Goal: Transaction & Acquisition: Purchase product/service

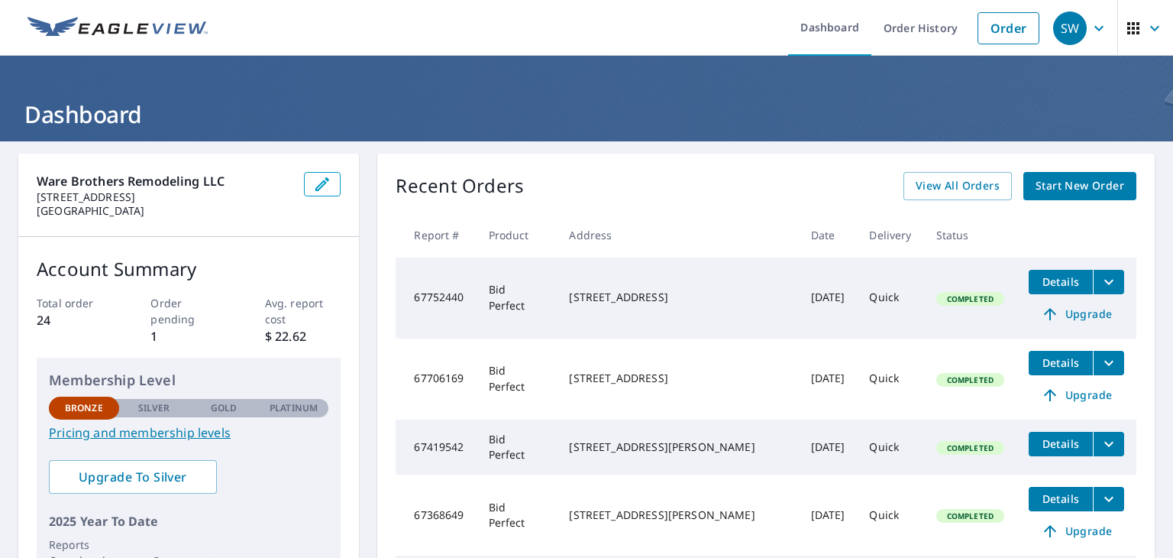
click at [1038, 180] on span "Start New Order" at bounding box center [1080, 185] width 89 height 19
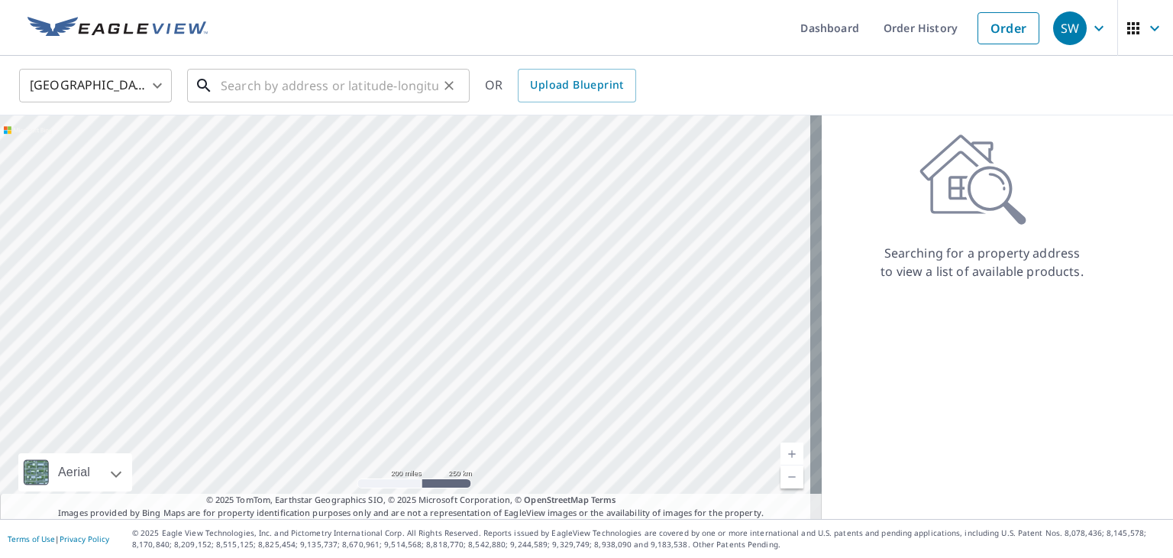
click at [278, 92] on input "text" at bounding box center [330, 85] width 218 height 43
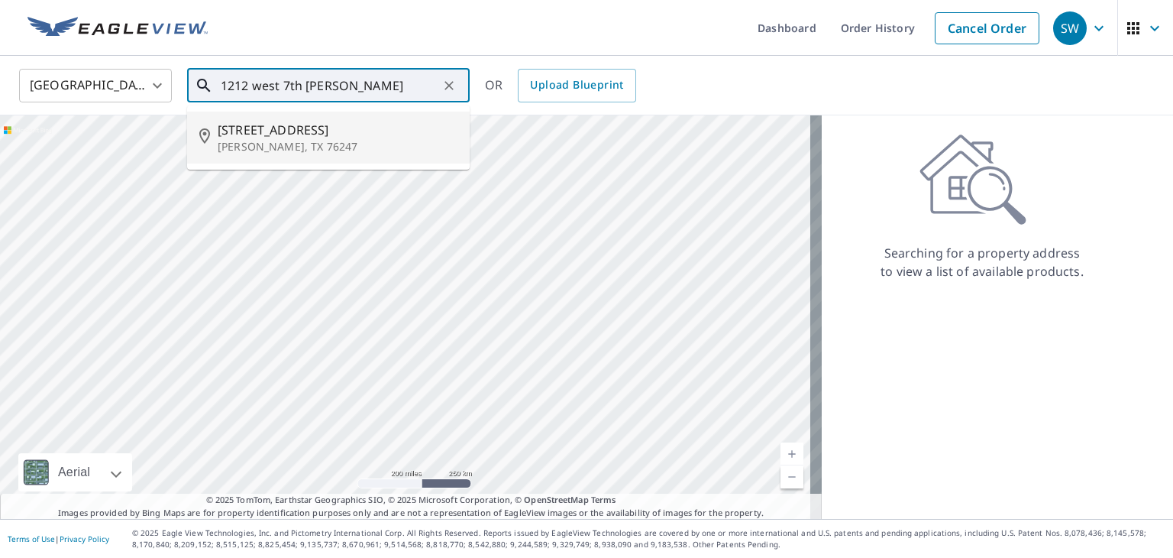
click at [262, 151] on p "[PERSON_NAME], TX 76247" at bounding box center [338, 146] width 240 height 15
type input "[STREET_ADDRESS][PERSON_NAME]"
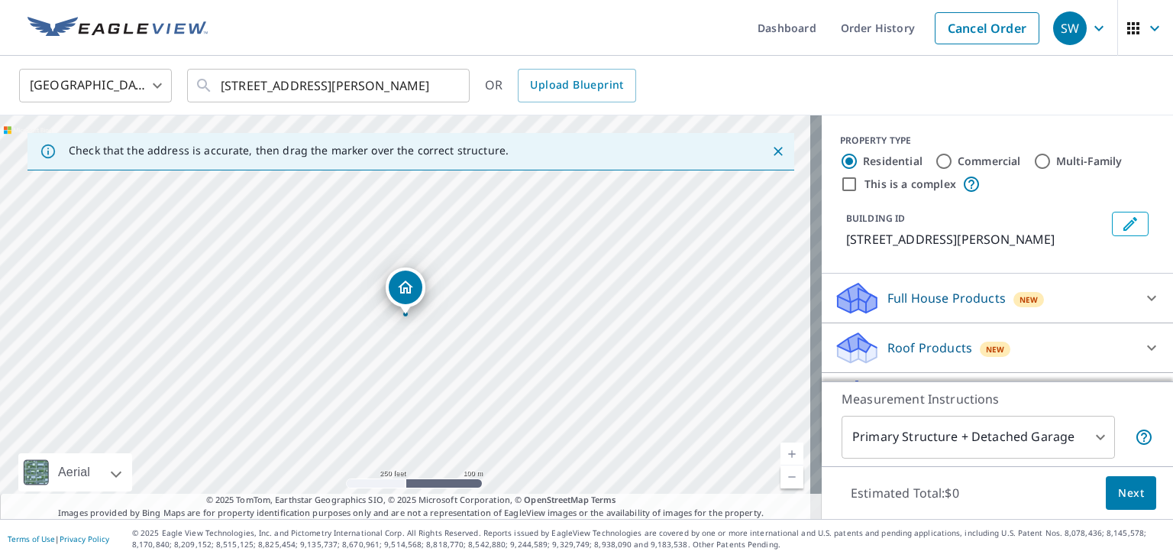
scroll to position [90, 0]
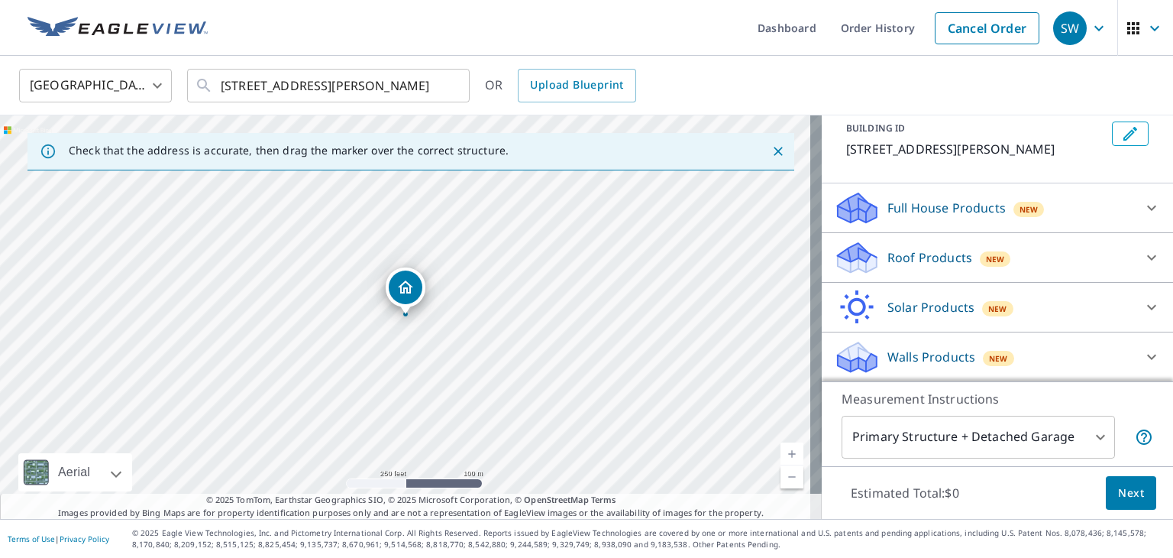
click at [1085, 246] on div "Roof Products New" at bounding box center [983, 258] width 299 height 36
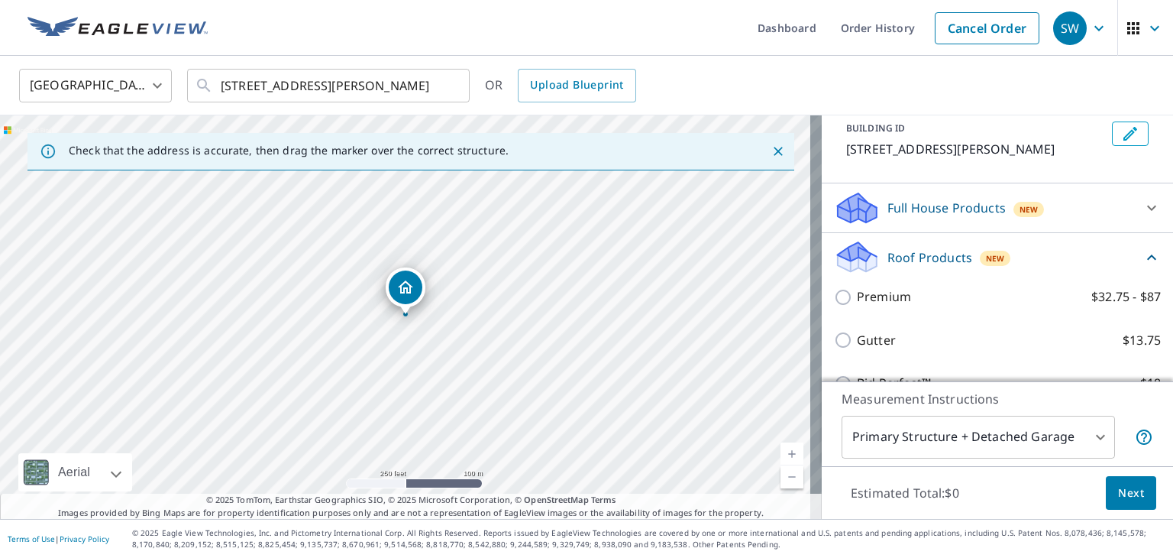
scroll to position [218, 0]
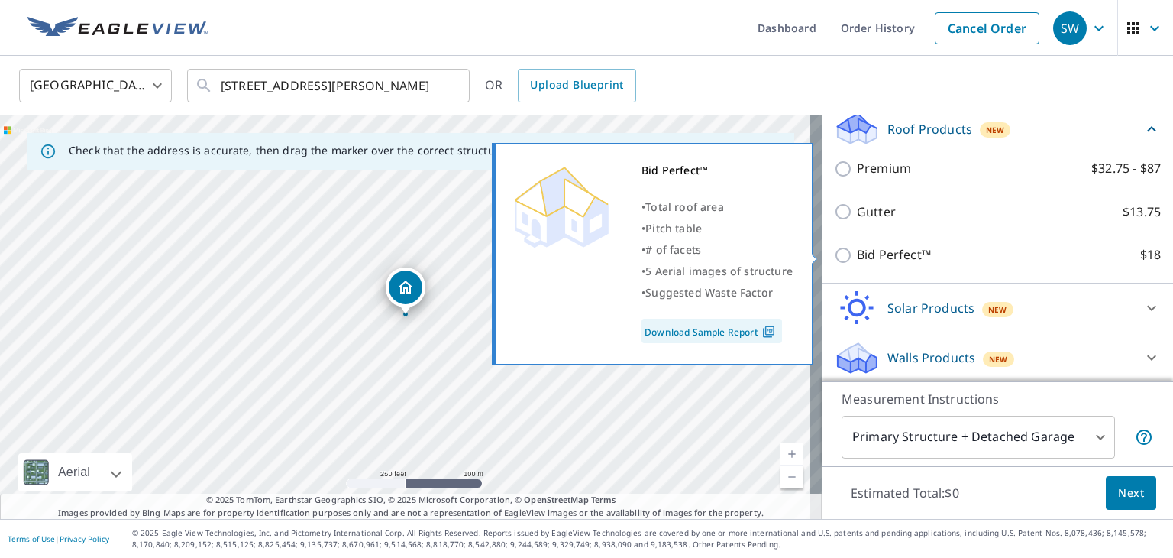
click at [938, 253] on label "Bid Perfect™ $18" at bounding box center [1009, 254] width 304 height 19
click at [857, 253] on input "Bid Perfect™ $18" at bounding box center [845, 255] width 23 height 18
checkbox input "true"
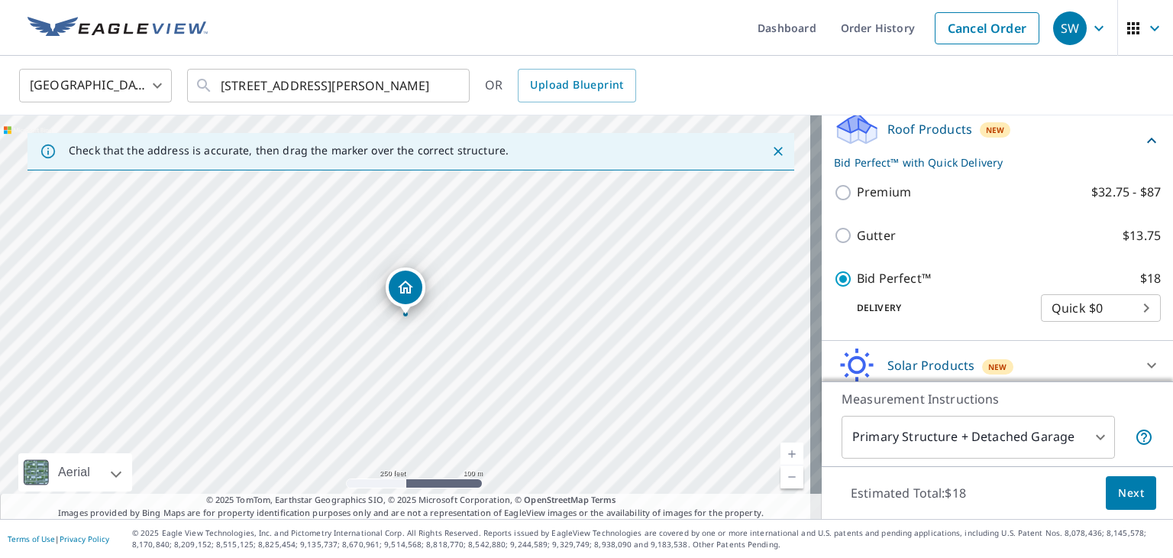
click at [1128, 500] on span "Next" at bounding box center [1131, 493] width 26 height 19
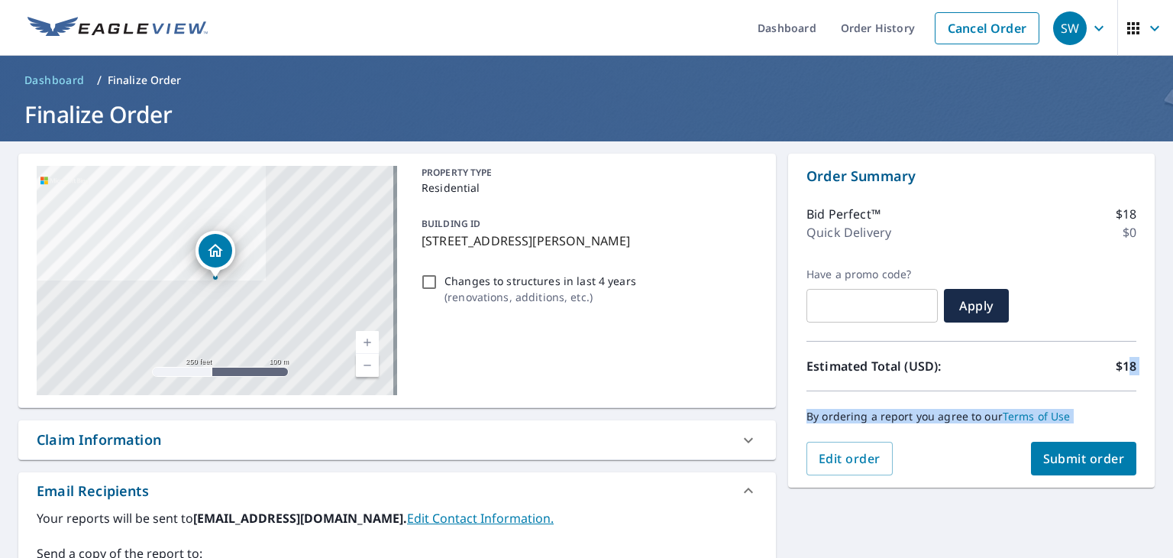
click at [1121, 367] on div "[STREET_ADDRESS][PERSON_NAME] Aerial Road A standard road map Aerial A detailed…" at bounding box center [586, 464] width 1173 height 647
click at [1082, 447] on button "Submit order" at bounding box center [1084, 459] width 106 height 34
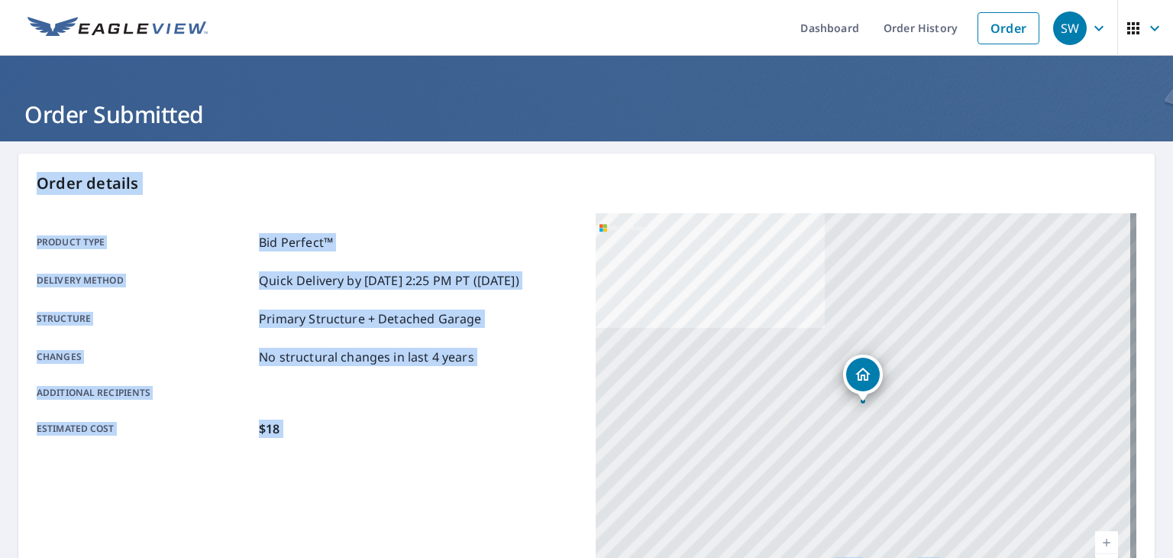
click at [442, 441] on div "Product type Bid Perfect™ Delivery method Quick Delivery by [DATE] 2:25 PM PT (…" at bounding box center [307, 335] width 541 height 244
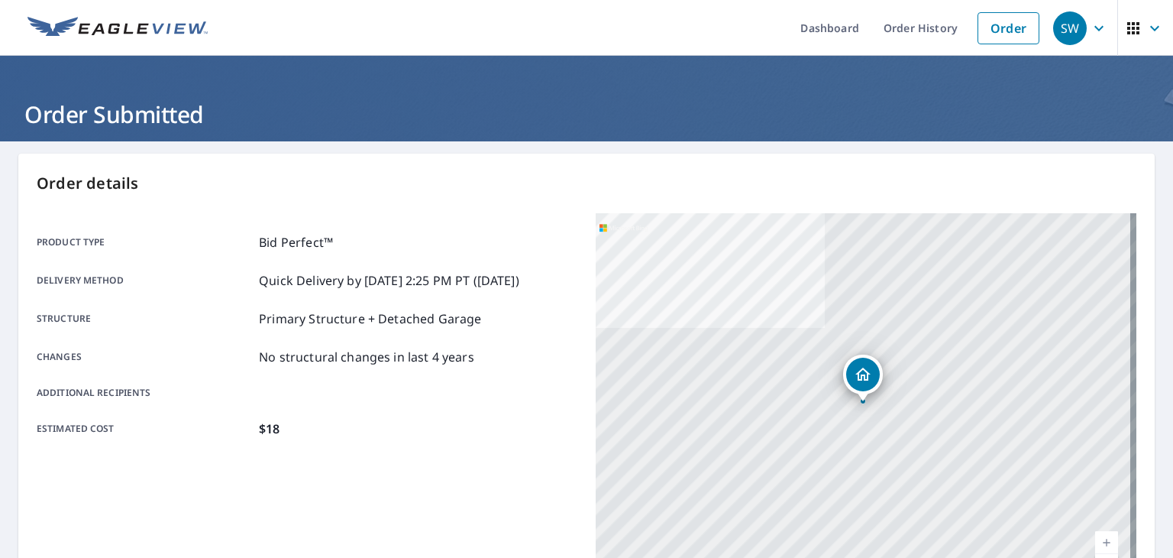
scroll to position [341, 0]
